Goal: Information Seeking & Learning: Learn about a topic

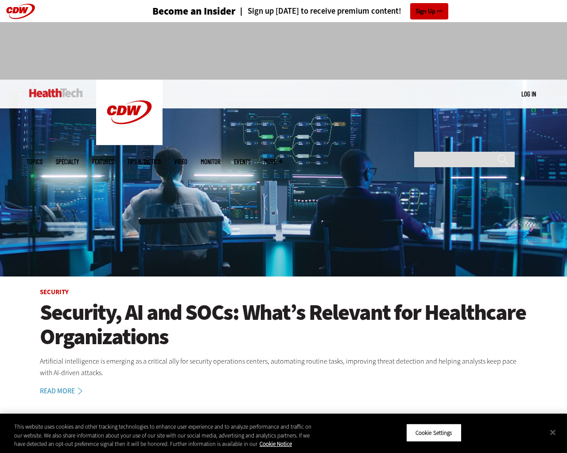
click at [562, 227] on img at bounding box center [283, 178] width 567 height 197
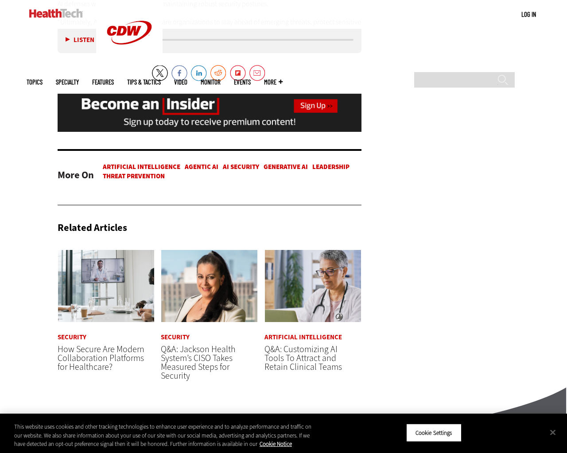
scroll to position [2182, 0]
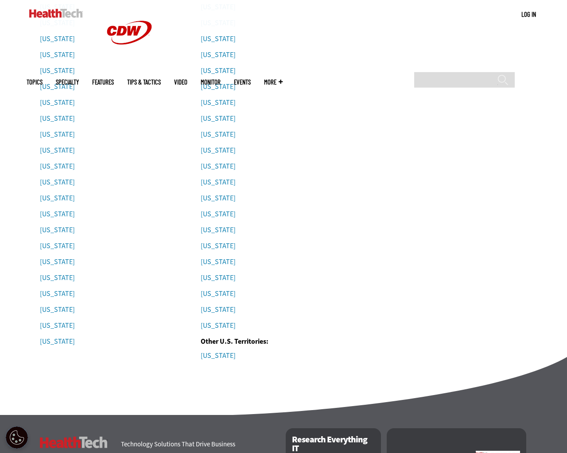
scroll to position [618, 0]
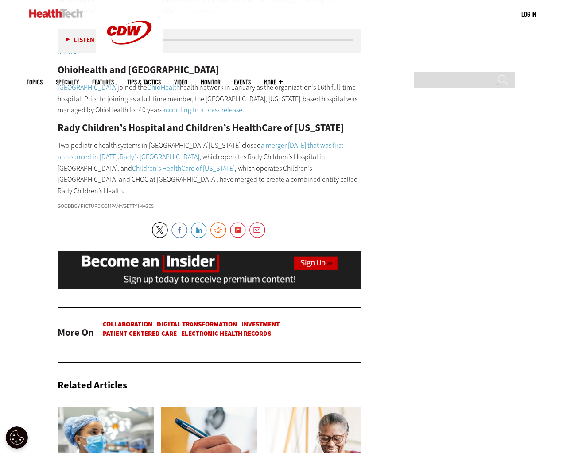
scroll to position [5655, 0]
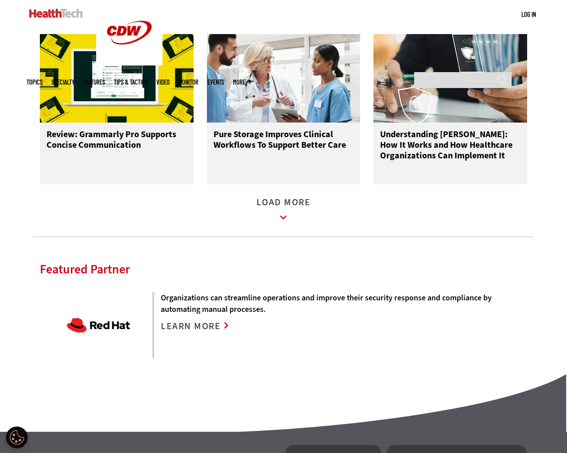
scroll to position [1970, 0]
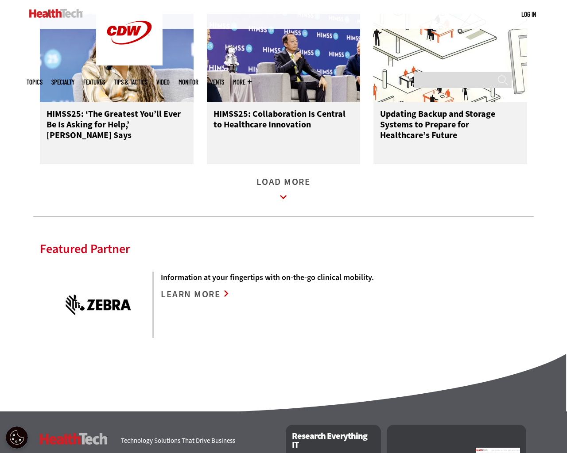
scroll to position [1286, 0]
